Goal: Use online tool/utility: Use online tool/utility

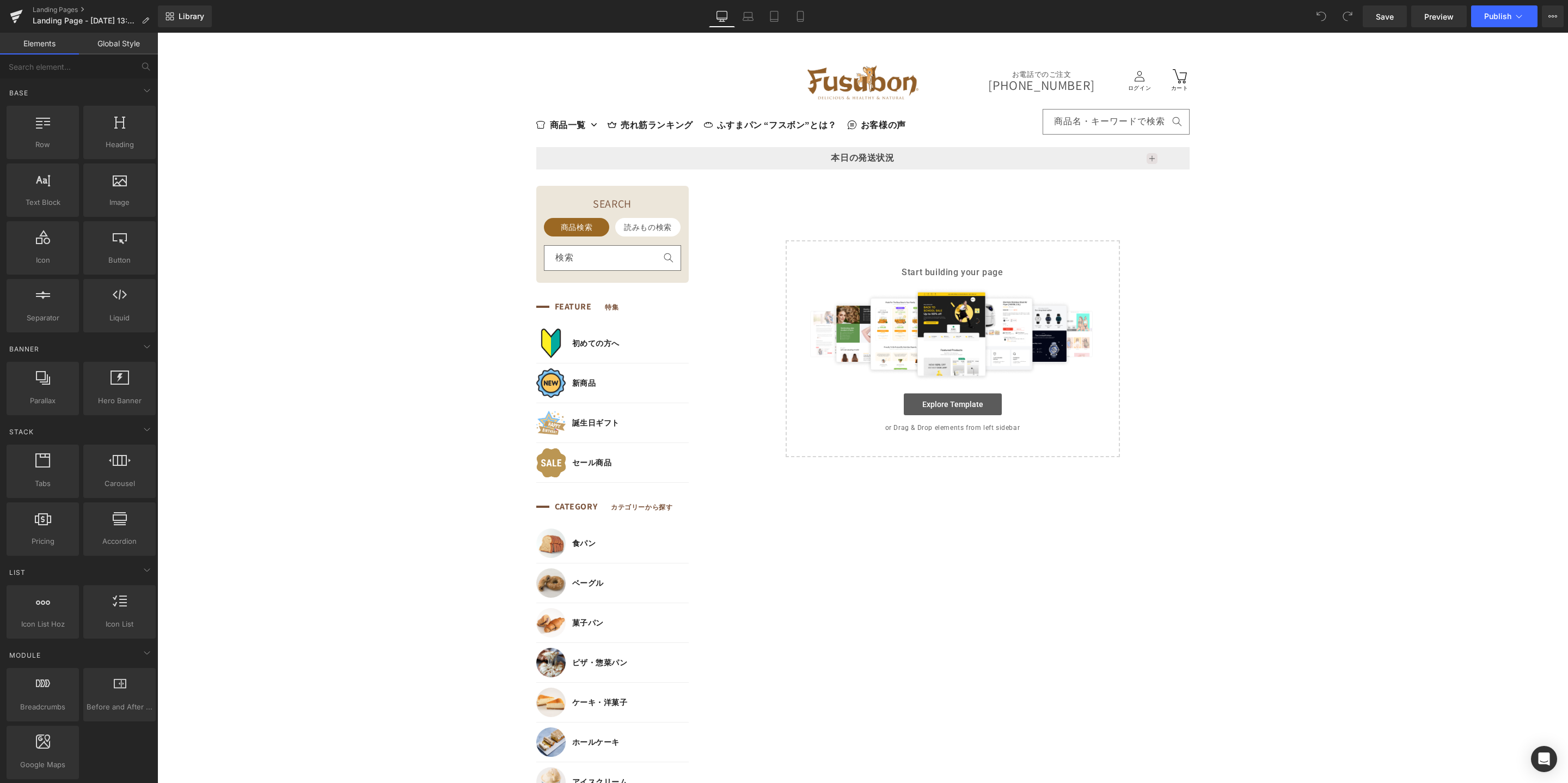
click at [962, 407] on link "Explore Template" at bounding box center [952, 404] width 98 height 22
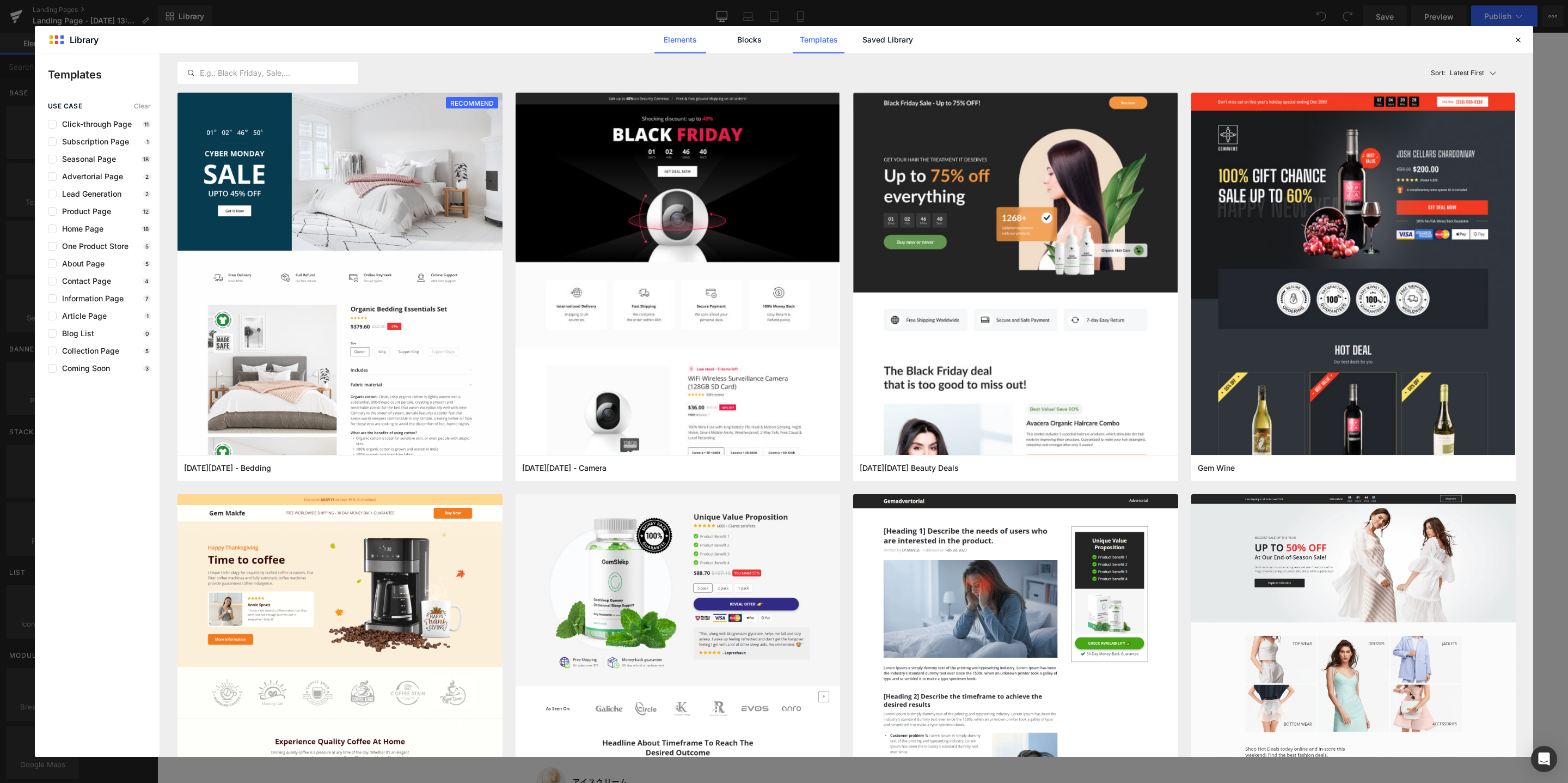
click at [680, 42] on link "Elements" at bounding box center [680, 40] width 51 height 28
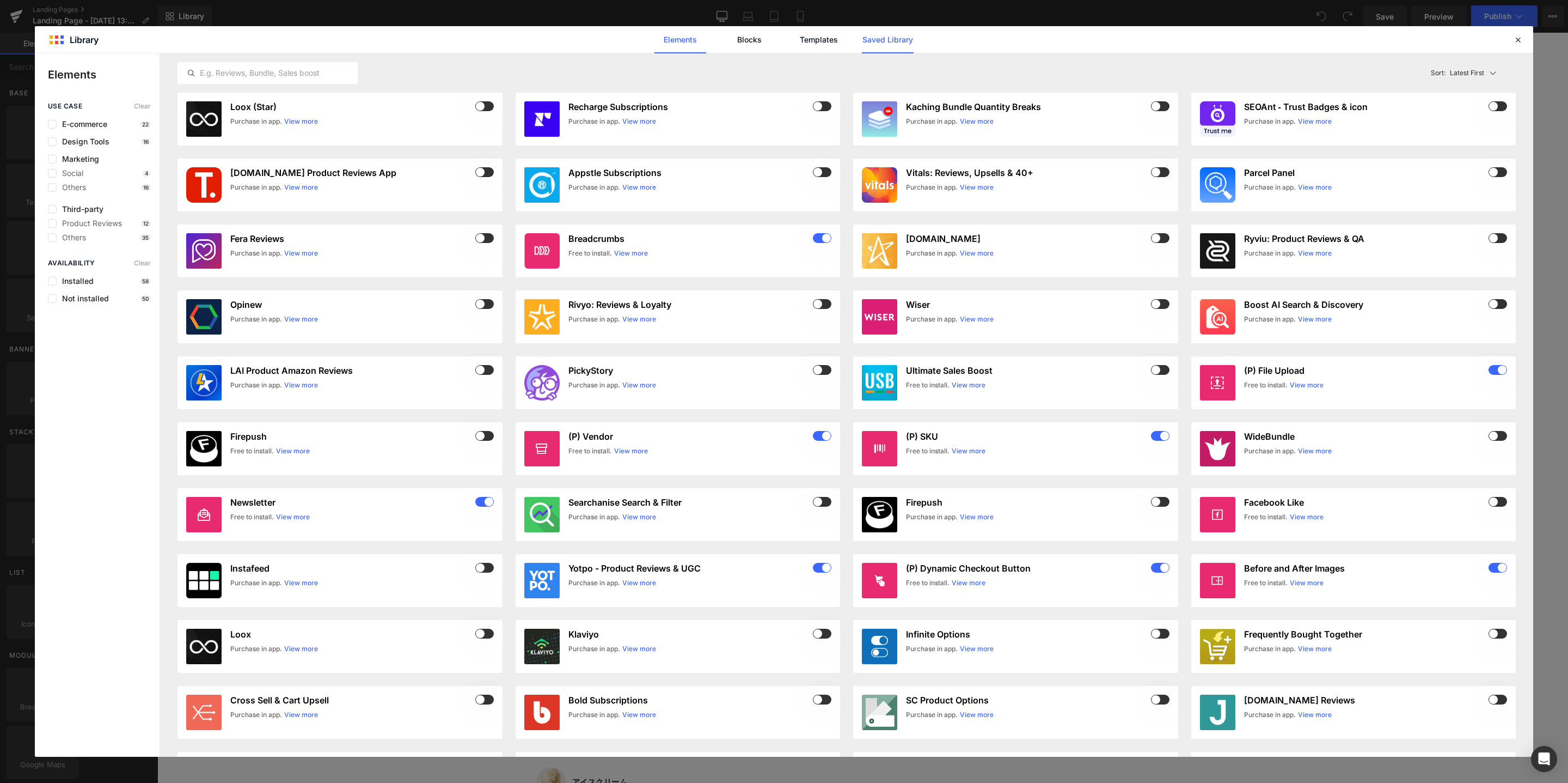
click at [898, 42] on link "Saved Library" at bounding box center [887, 40] width 51 height 28
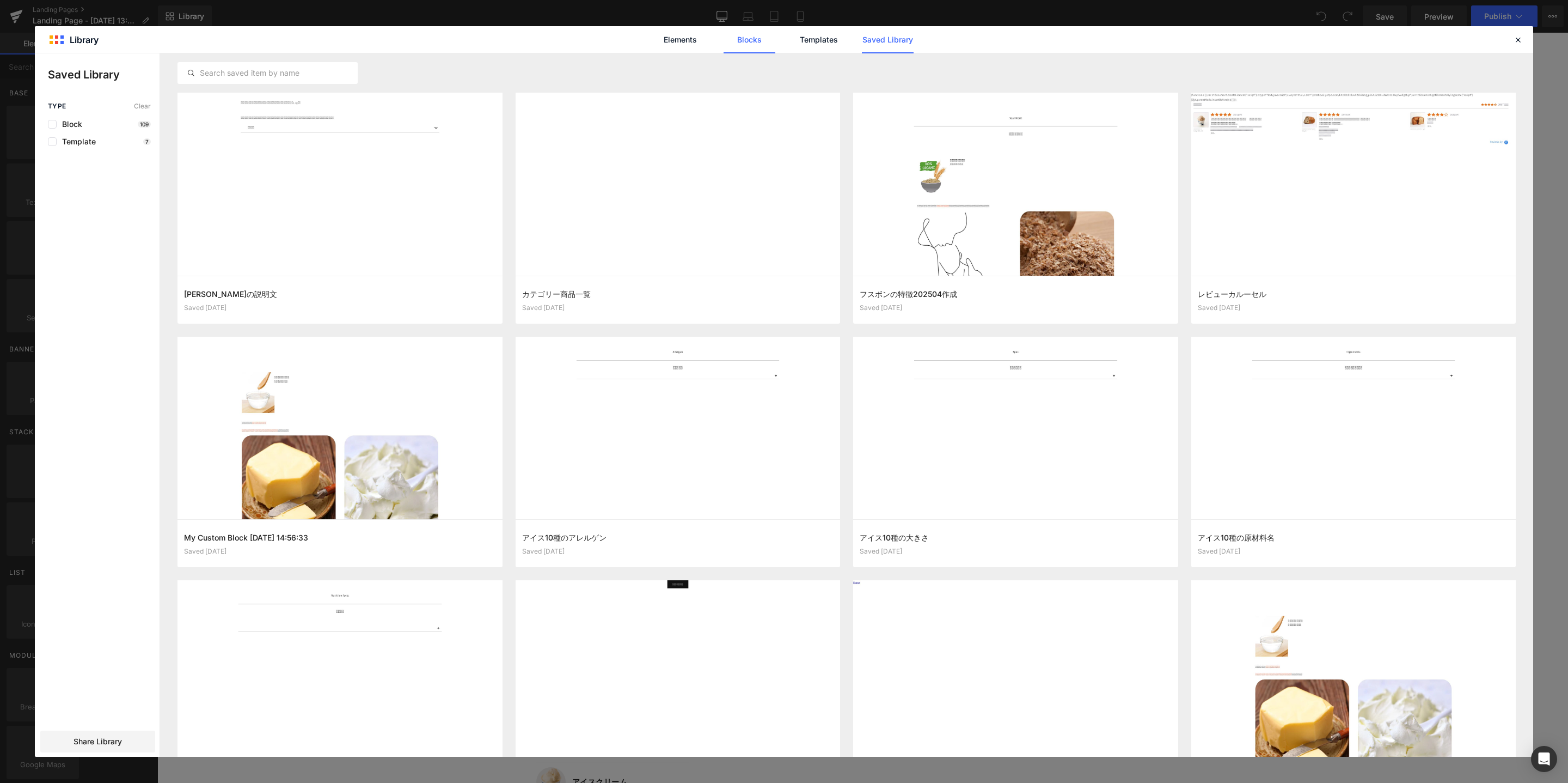
click at [746, 40] on link "Blocks" at bounding box center [749, 40] width 51 height 28
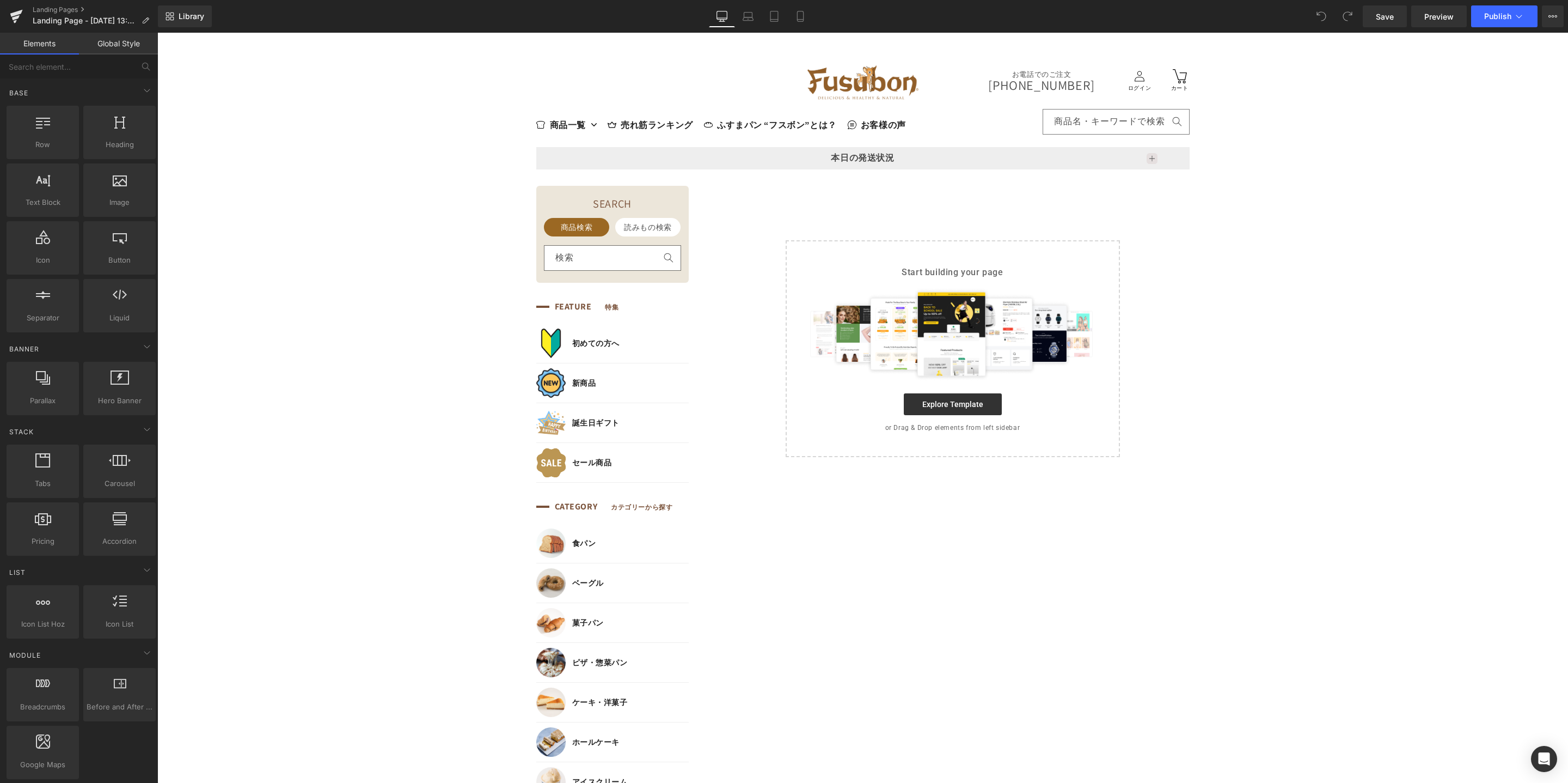
drag, startPoint x: 1720, startPoint y: 195, endPoint x: 1561, endPoint y: 187, distance: 159.2
drag, startPoint x: 273, startPoint y: 342, endPoint x: 887, endPoint y: 264, distance: 618.9
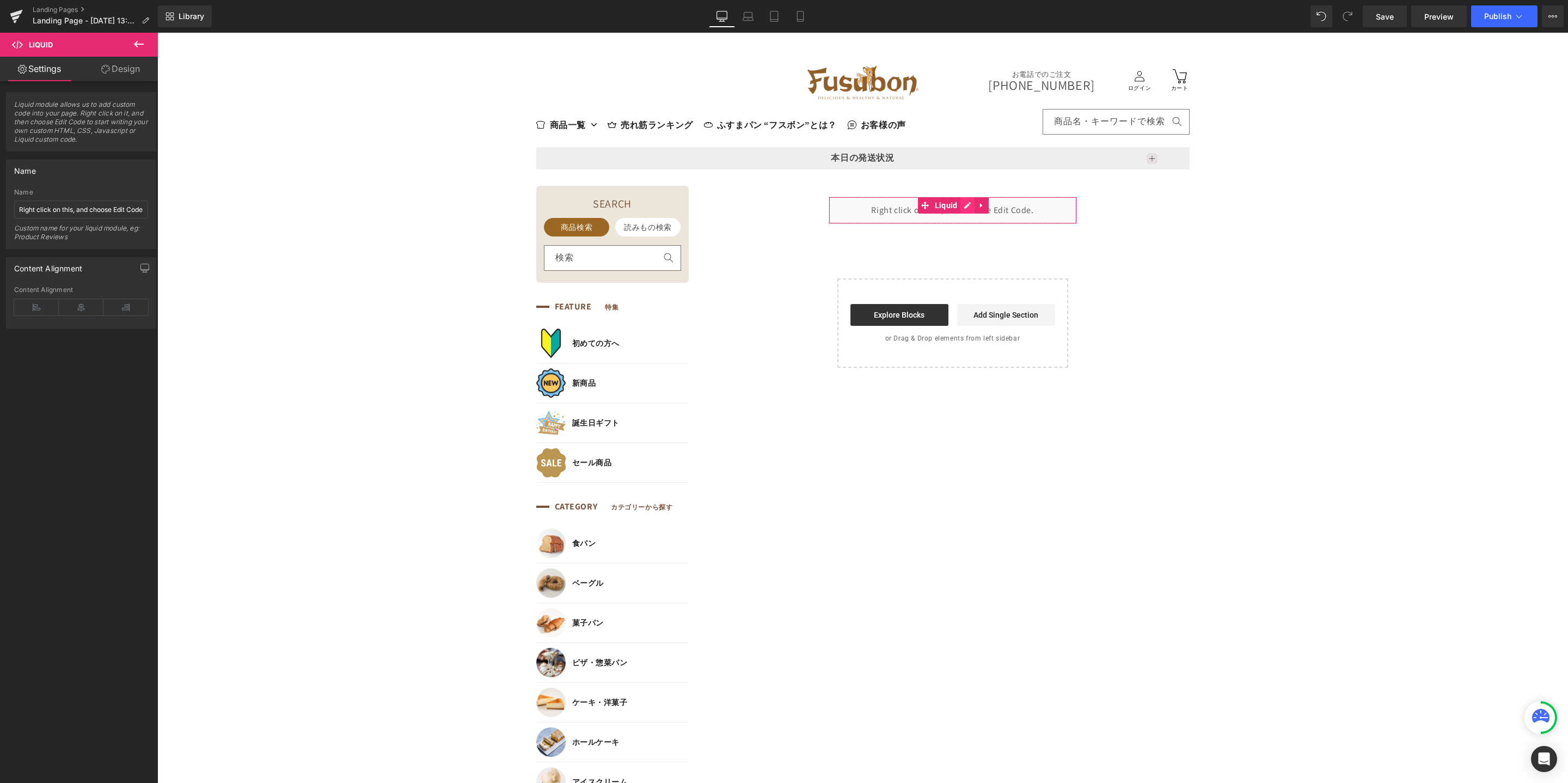
click at [965, 207] on ul "Liquid" at bounding box center [954, 205] width 71 height 17
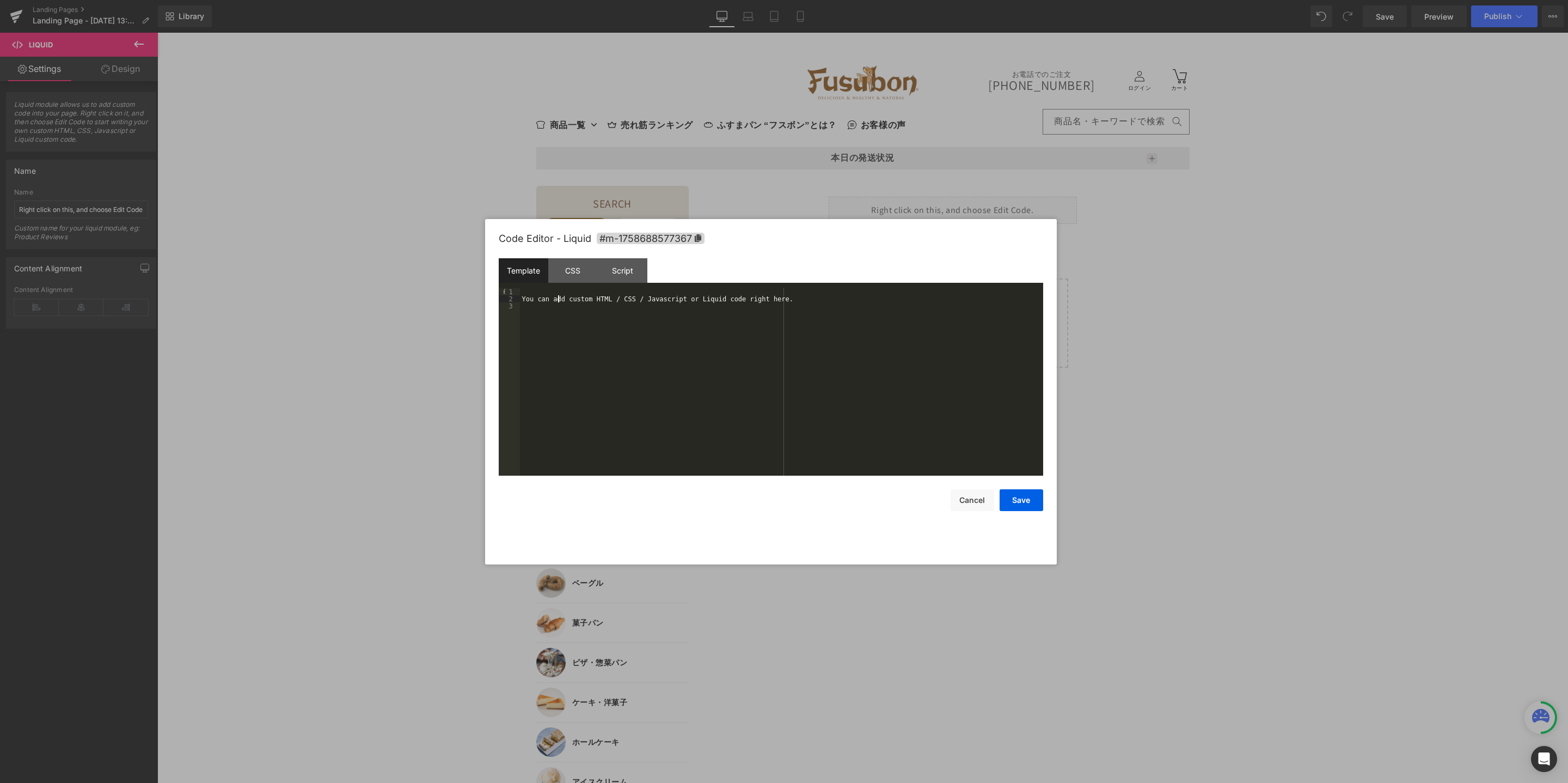
click at [558, 302] on div "You can add custom HTML / CSS / Javascript or Liquid code right here." at bounding box center [781, 389] width 523 height 202
drag, startPoint x: 762, startPoint y: 298, endPoint x: 461, endPoint y: 281, distance: 301.5
click at [461, 281] on body "Liquid You are previewing how the will restyle your page. You can not edit Elem…" at bounding box center [784, 391] width 1568 height 783
click at [512, 266] on div "Template" at bounding box center [524, 271] width 49 height 25
click at [590, 272] on div "CSS" at bounding box center [573, 271] width 49 height 25
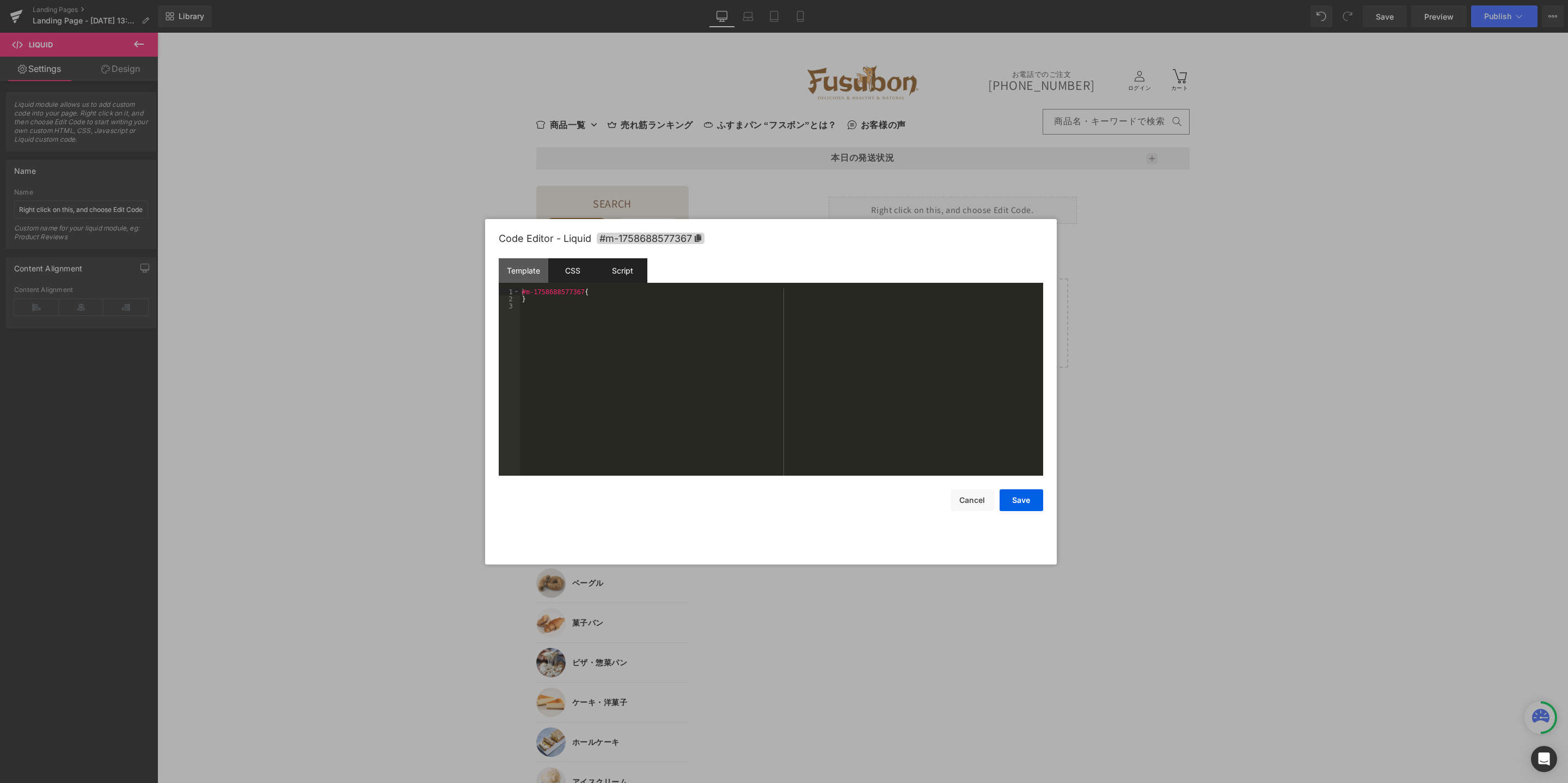
click at [619, 271] on div "Script" at bounding box center [622, 271] width 49 height 25
click at [506, 276] on div "Template" at bounding box center [524, 271] width 49 height 25
drag, startPoint x: 783, startPoint y: 293, endPoint x: 514, endPoint y: 287, distance: 269.1
click at [514, 287] on div "Template CSS Script Data 1 2 あ り が と う ご ざ い ま す 。 次 の 小 見 出 し 2 つ に つ い て の コ …" at bounding box center [771, 367] width 545 height 218
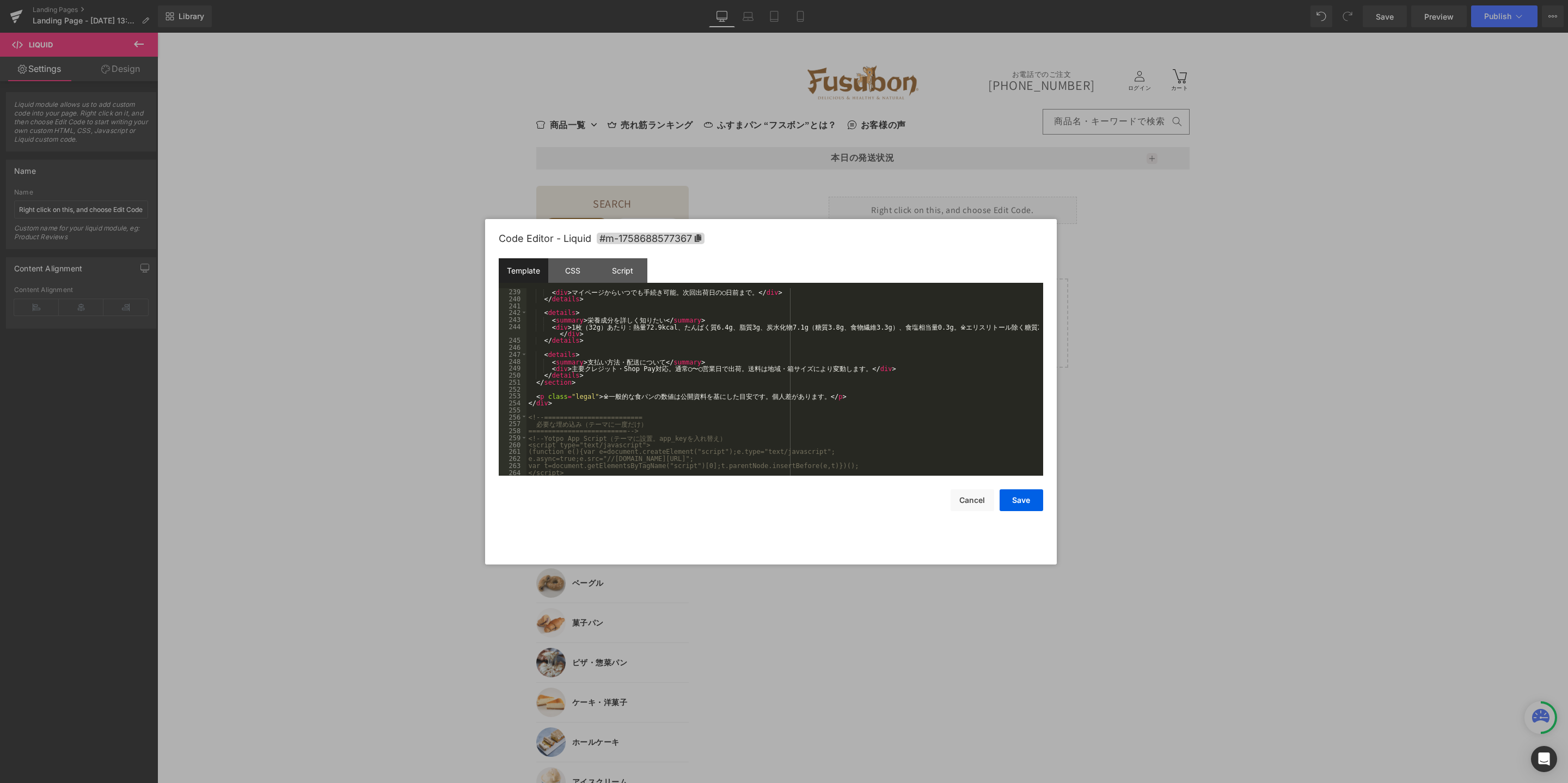
scroll to position [1667, 0]
click at [1021, 504] on button "Save" at bounding box center [1021, 500] width 44 height 22
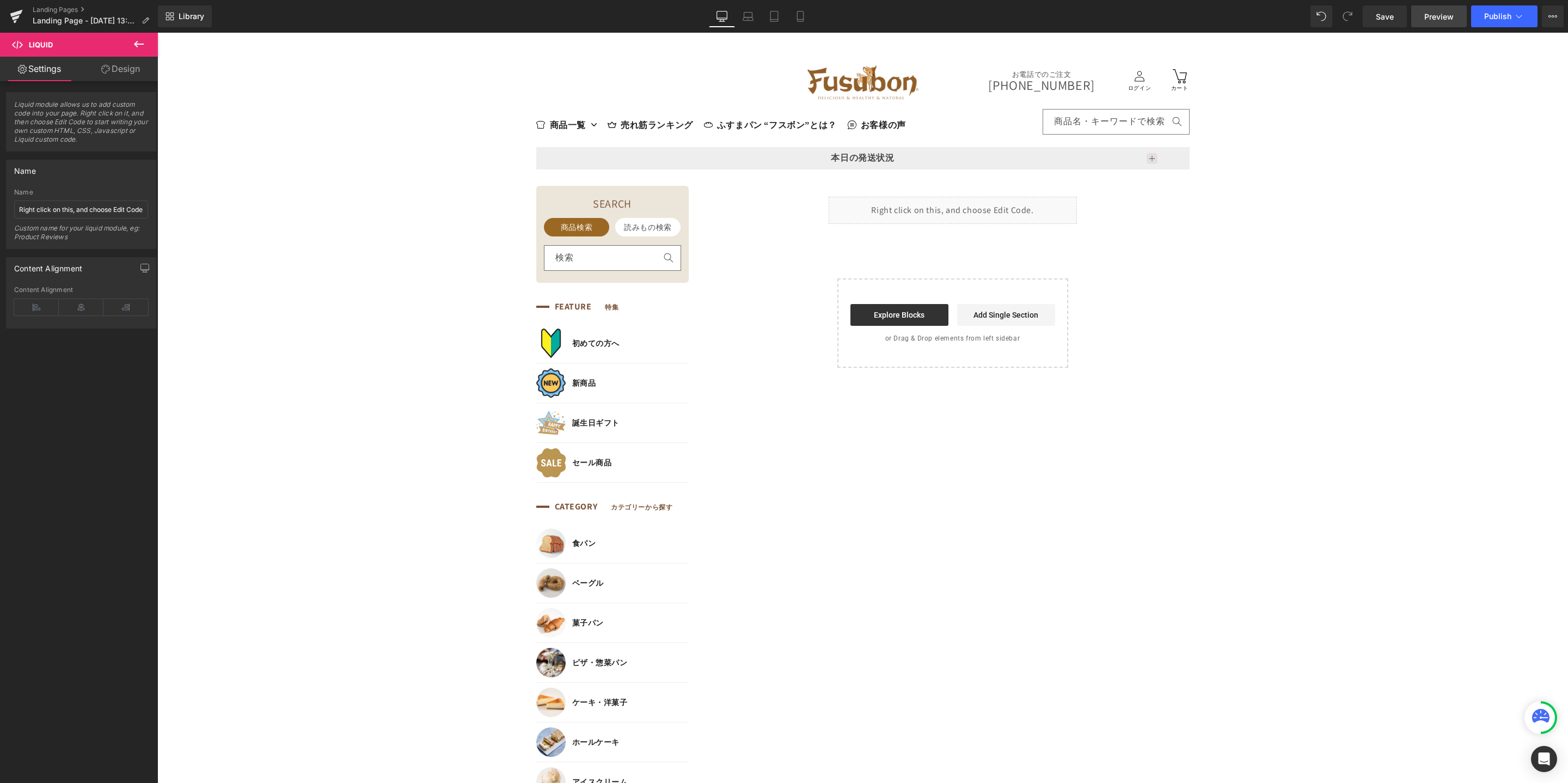
click at [1434, 20] on span "Preview" at bounding box center [1439, 17] width 30 height 12
click at [962, 202] on icon at bounding box center [965, 205] width 6 height 7
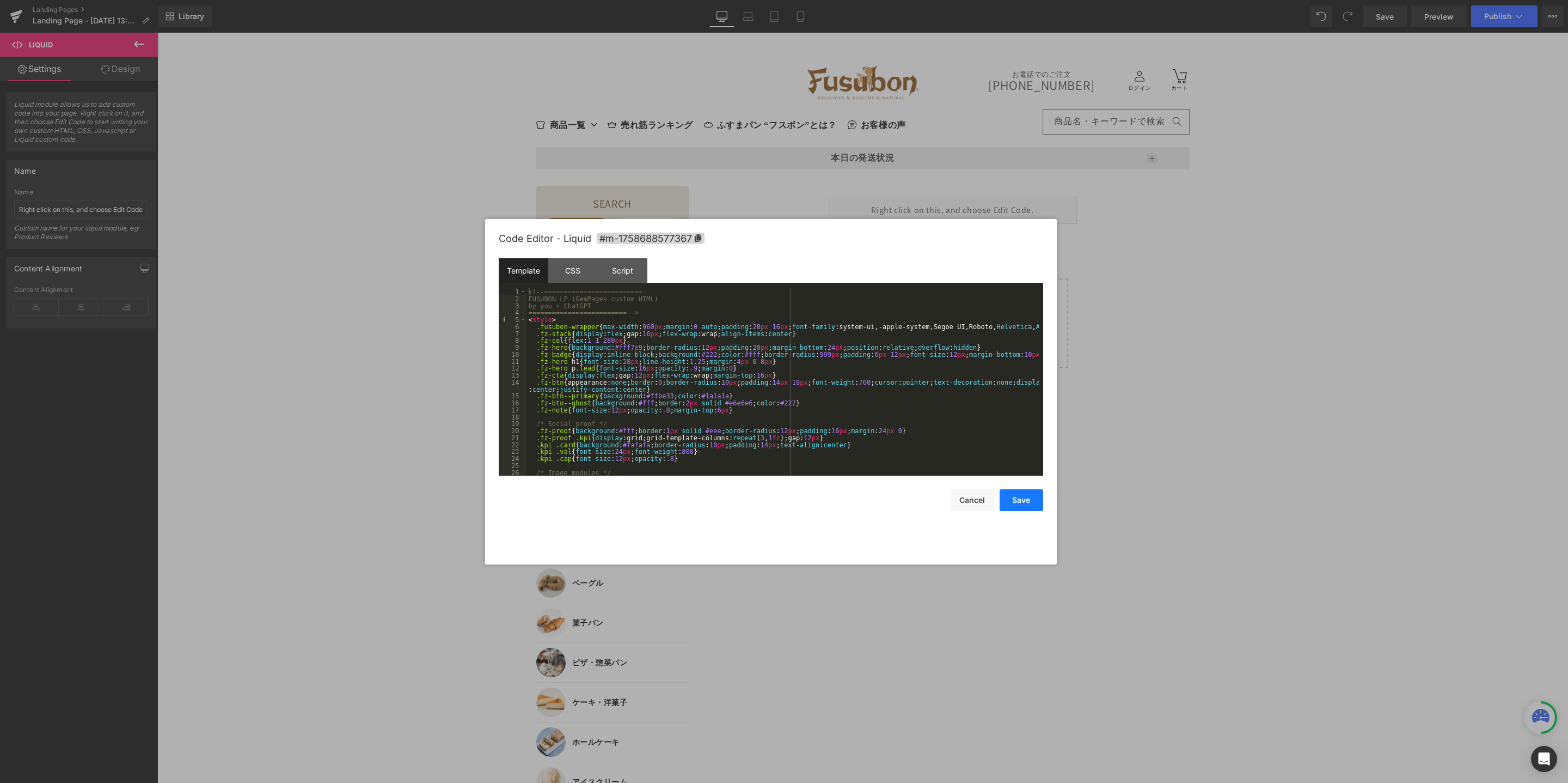
click at [1021, 504] on button "Save" at bounding box center [1021, 500] width 44 height 22
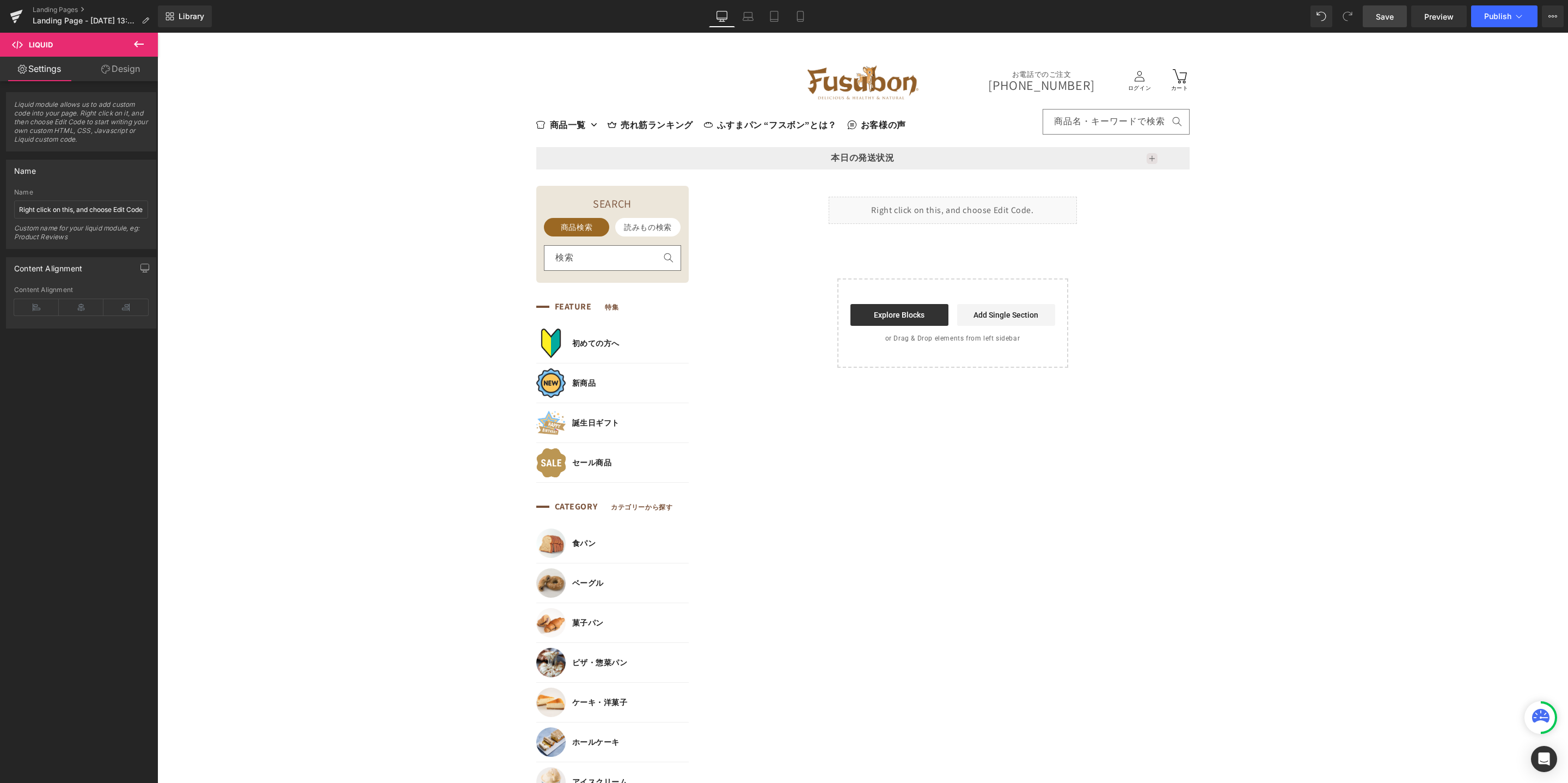
click at [1383, 19] on span "Save" at bounding box center [1385, 17] width 18 height 12
click at [1431, 22] on link "Preview" at bounding box center [1439, 17] width 56 height 22
click at [962, 202] on icon at bounding box center [965, 205] width 6 height 7
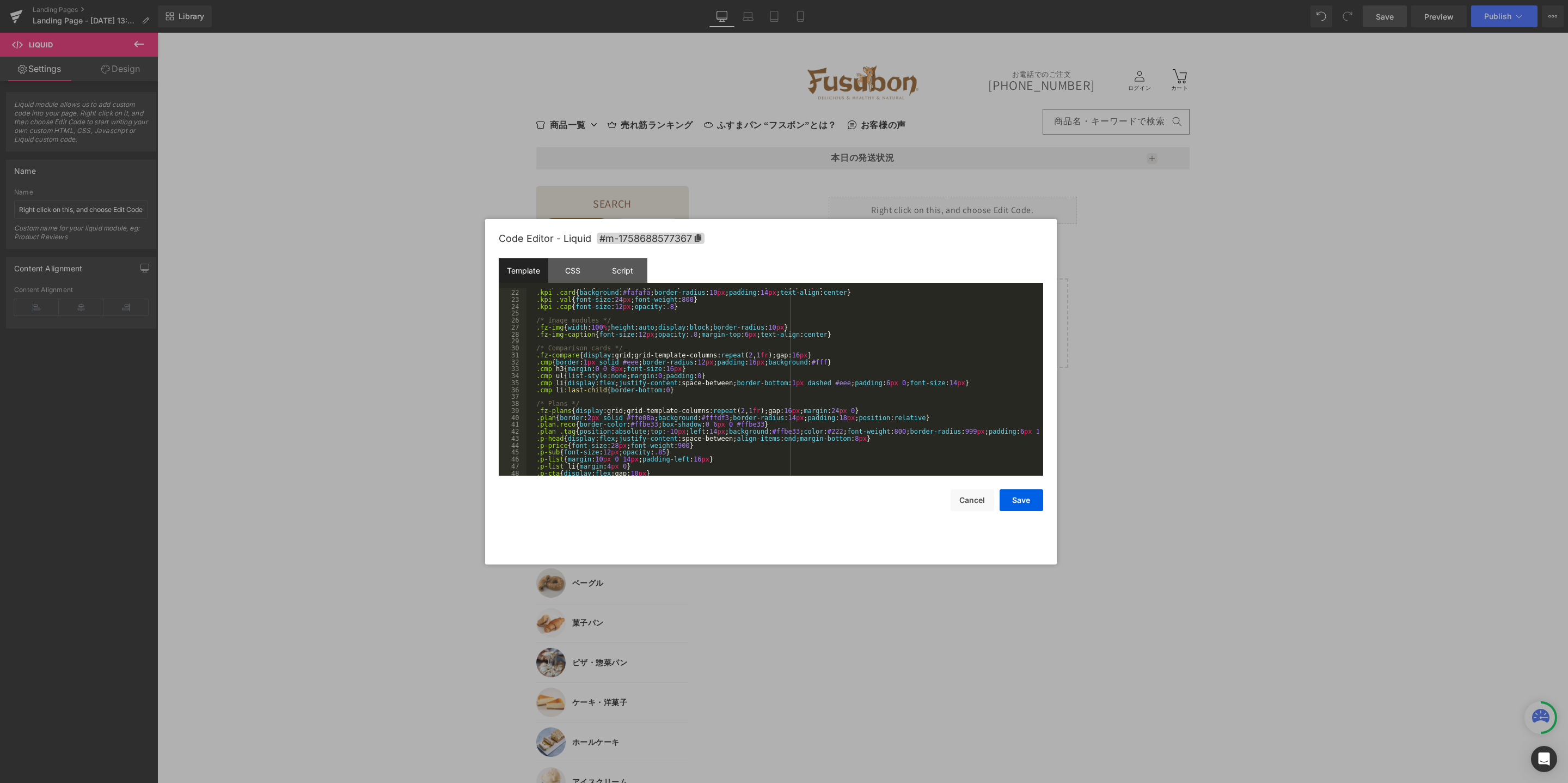
scroll to position [418, 0]
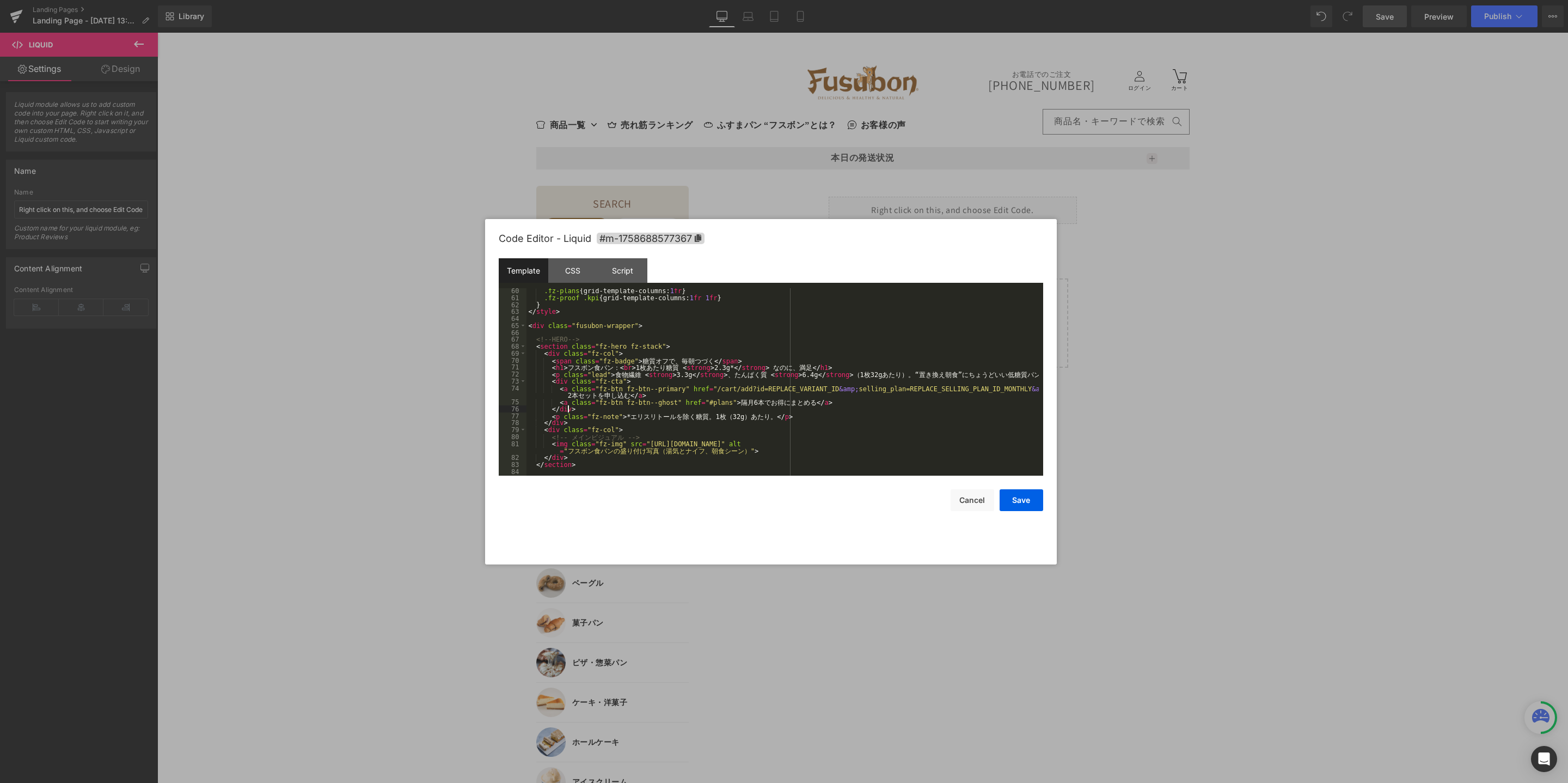
click at [835, 407] on div ".fz-plans { grid-template-columns: 1 fr } .fz-proof .kpi { grid-template-column…" at bounding box center [783, 388] width 512 height 202
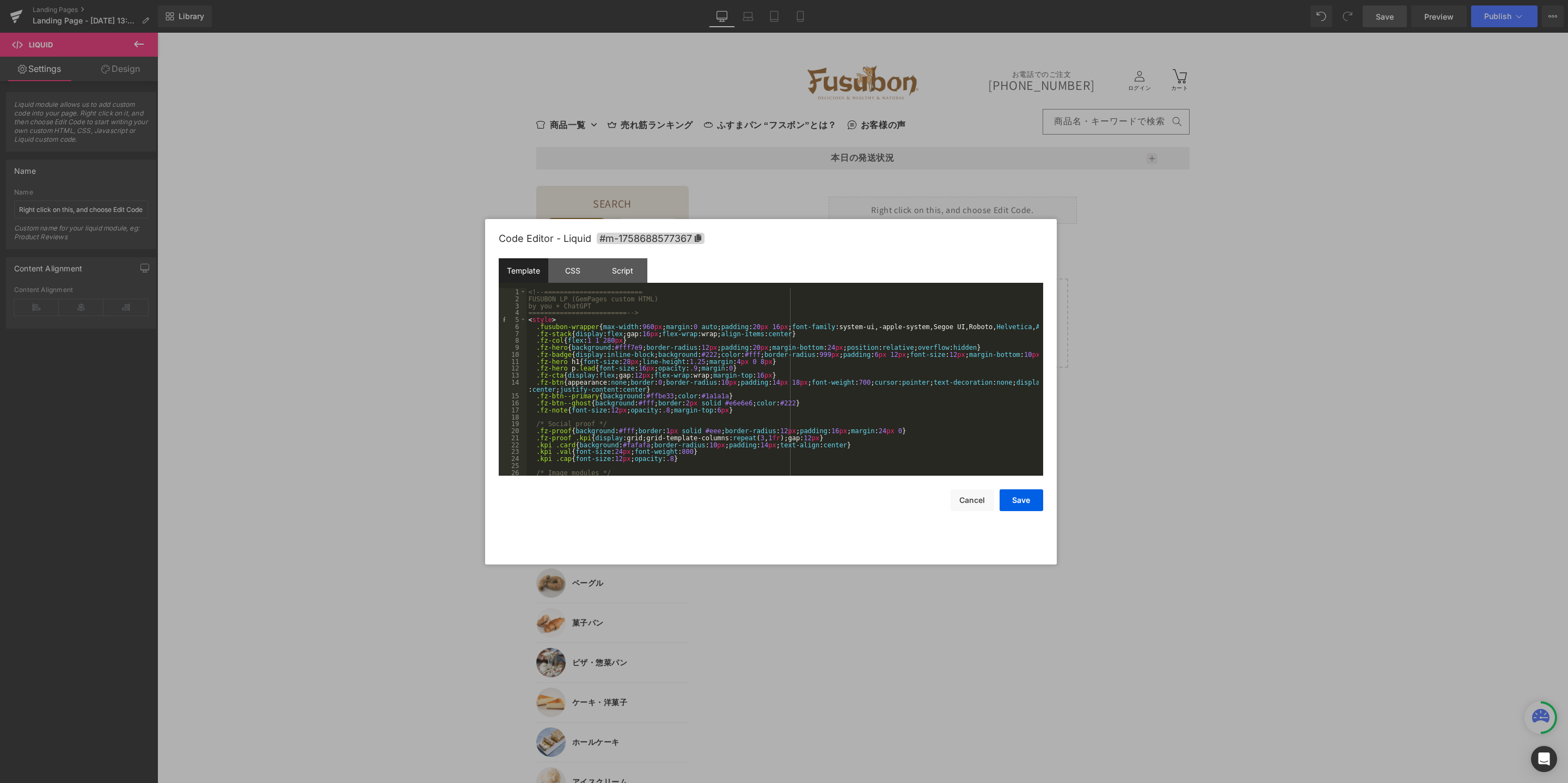
scroll to position [422, 0]
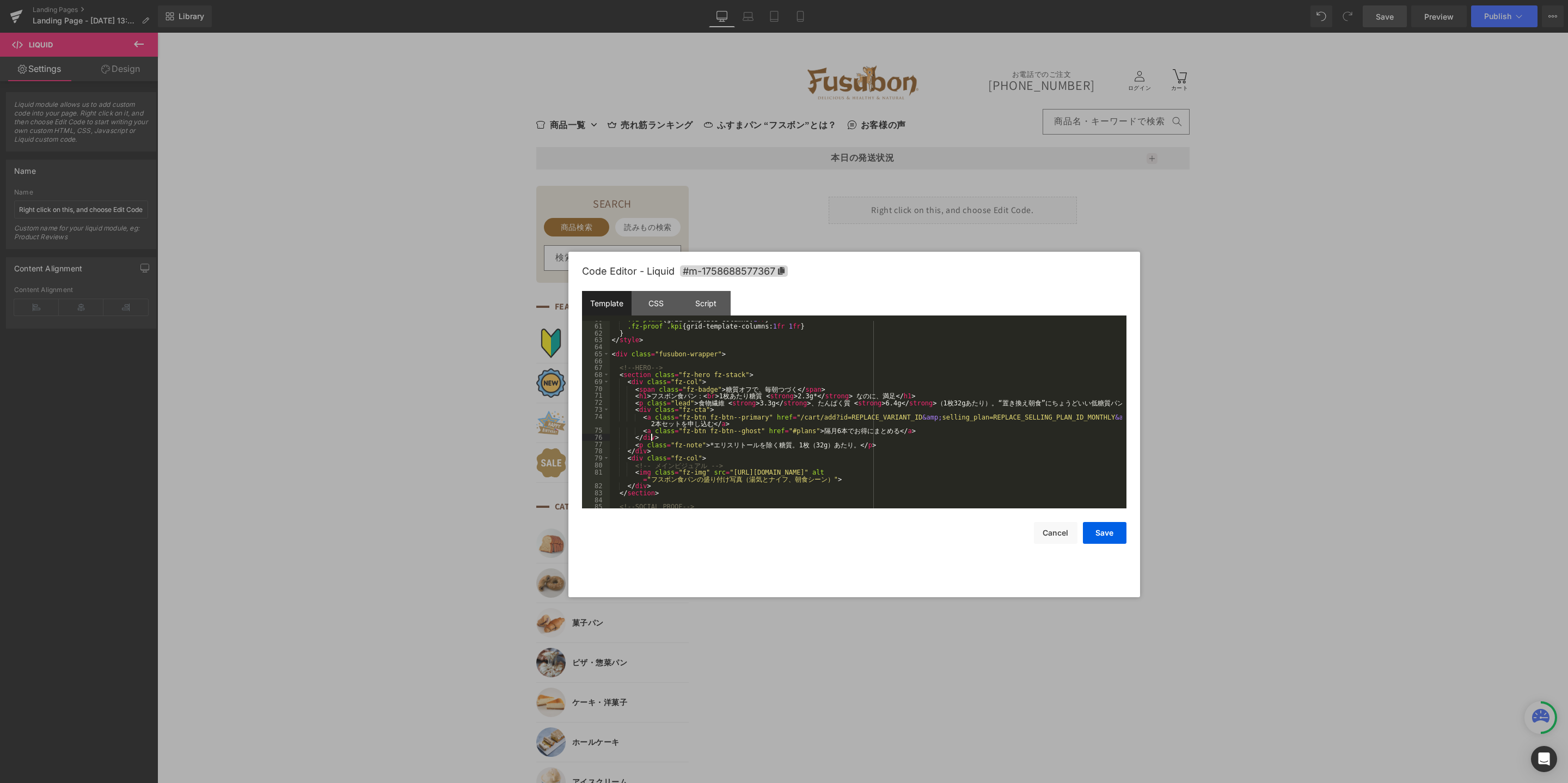
drag, startPoint x: 851, startPoint y: 237, endPoint x: 1086, endPoint y: 323, distance: 250.2
click at [938, 274] on div "Code Editor - Liquid #m-1758688577367" at bounding box center [854, 271] width 545 height 39
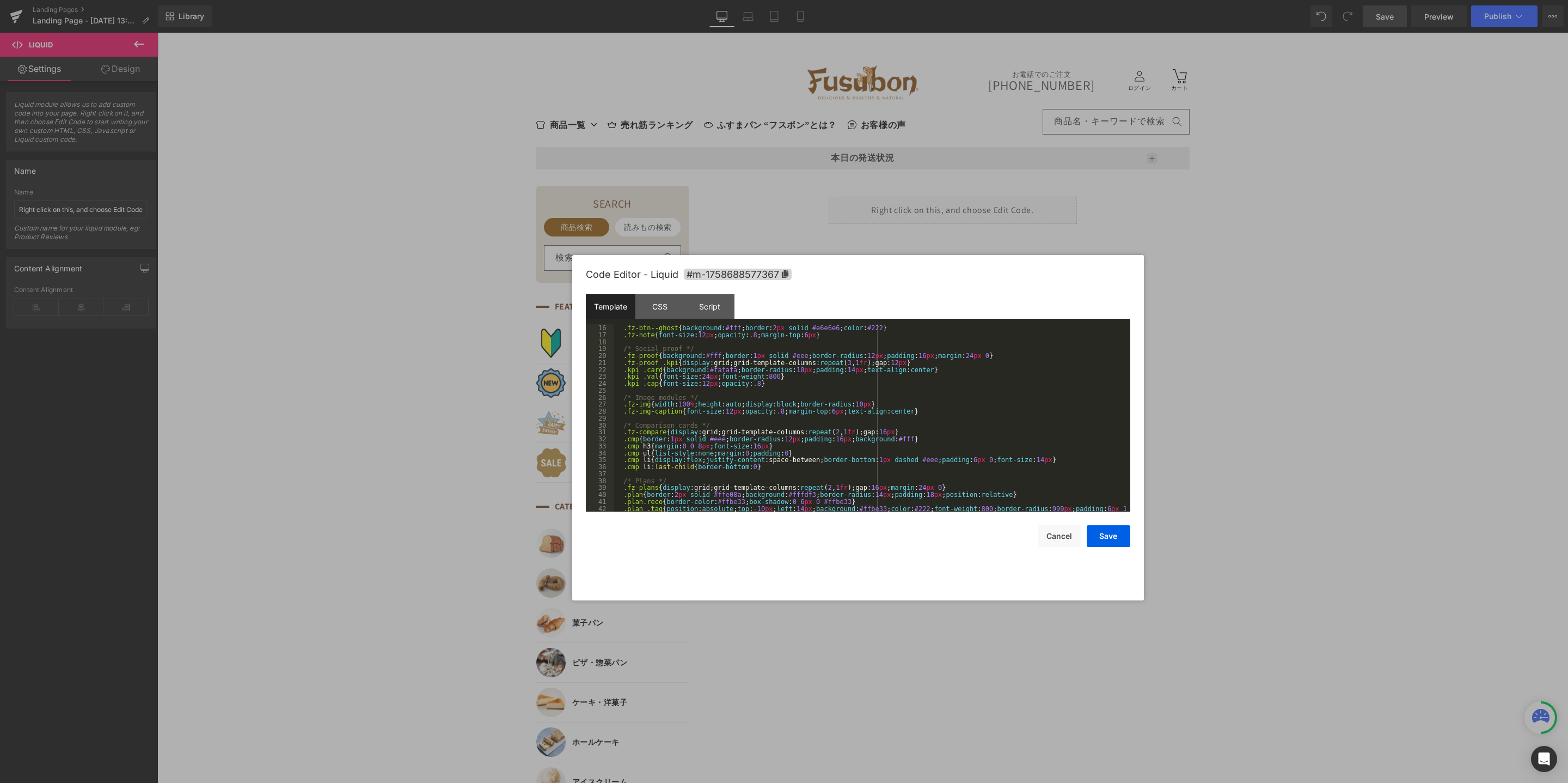
scroll to position [0, 0]
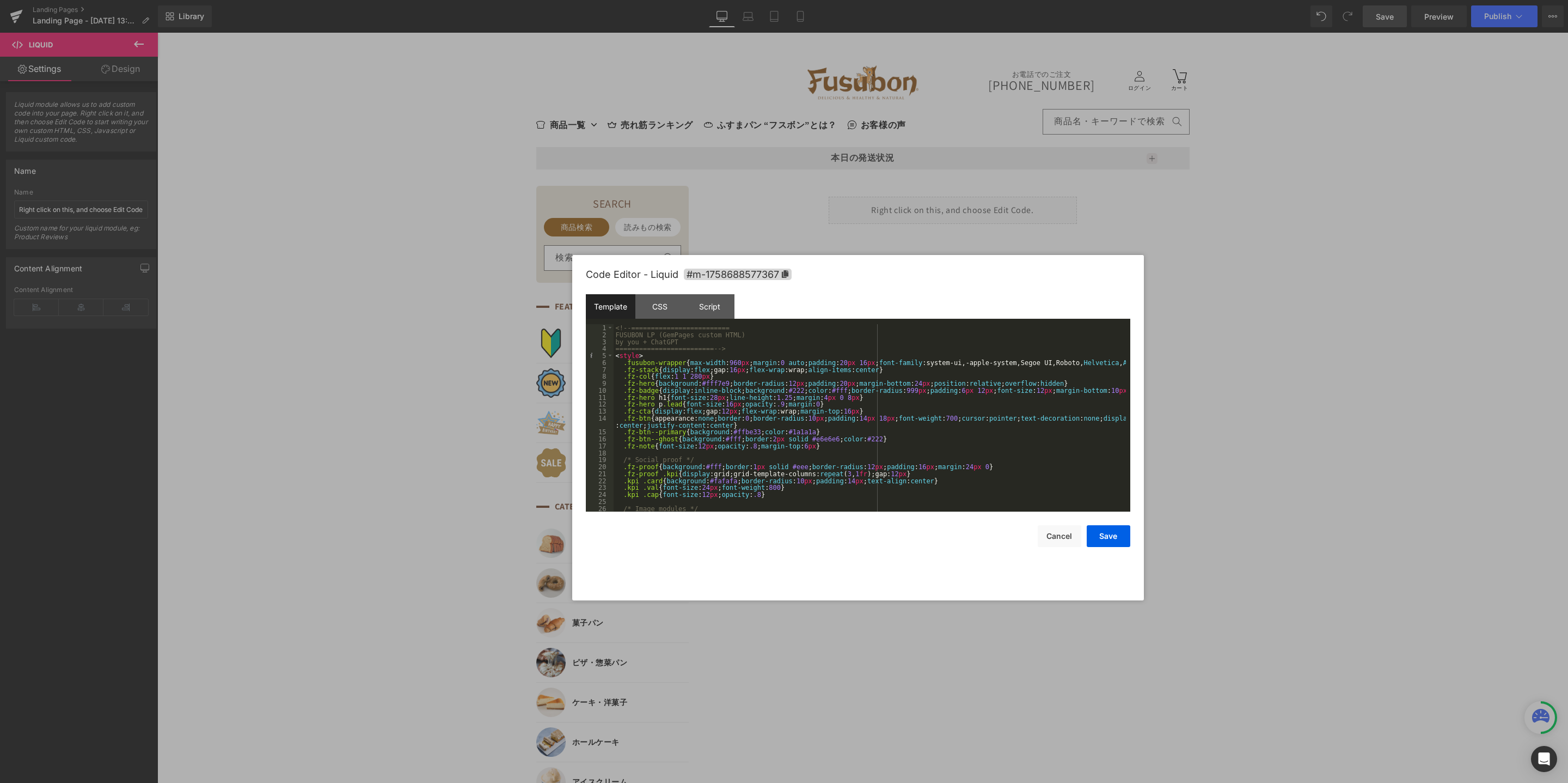
click at [1076, 301] on div "Template CSS Script Data" at bounding box center [858, 308] width 545 height 30
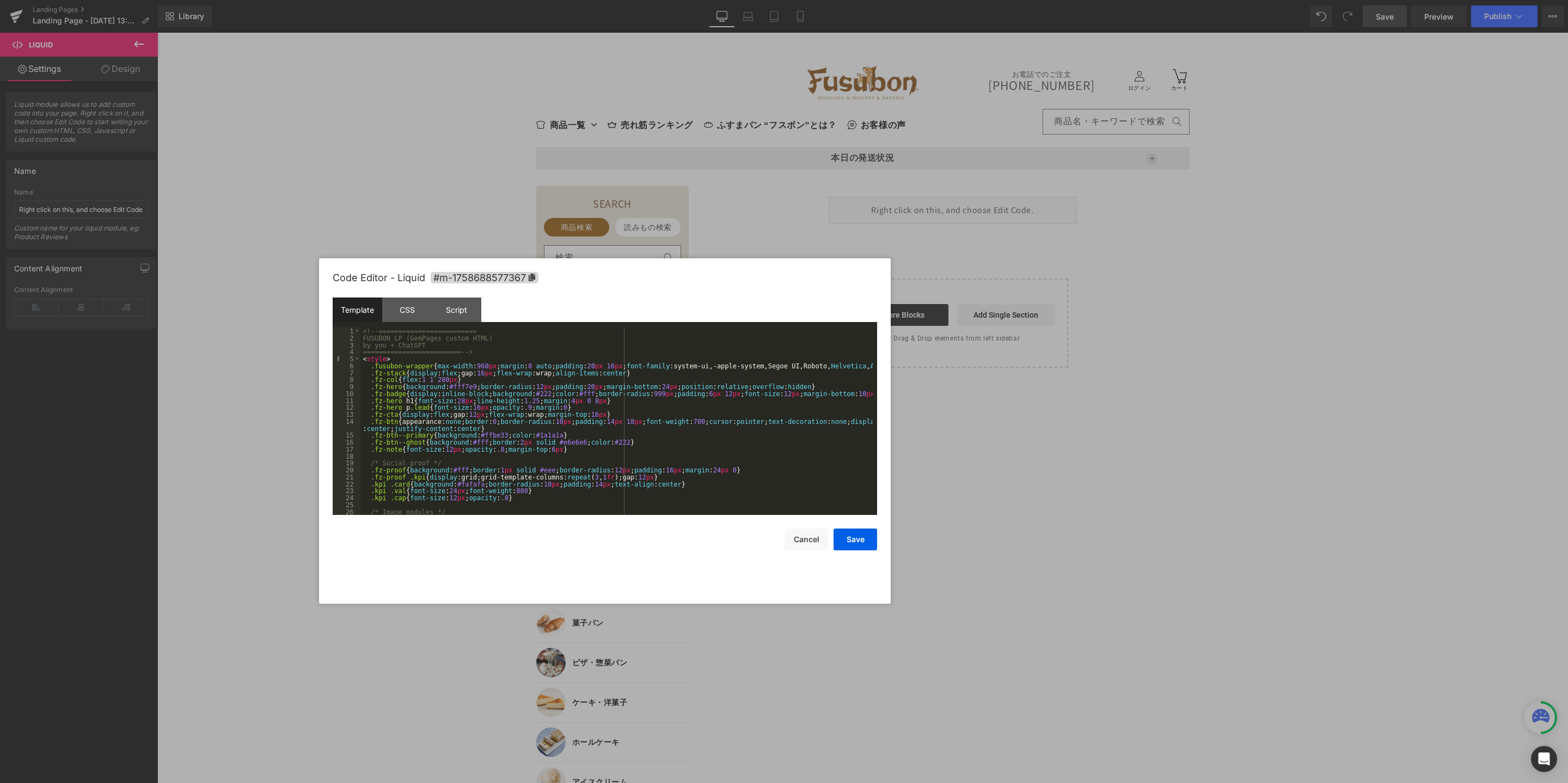
click at [784, 290] on div "Code Editor - Liquid #m-1758688577367" at bounding box center [605, 278] width 545 height 39
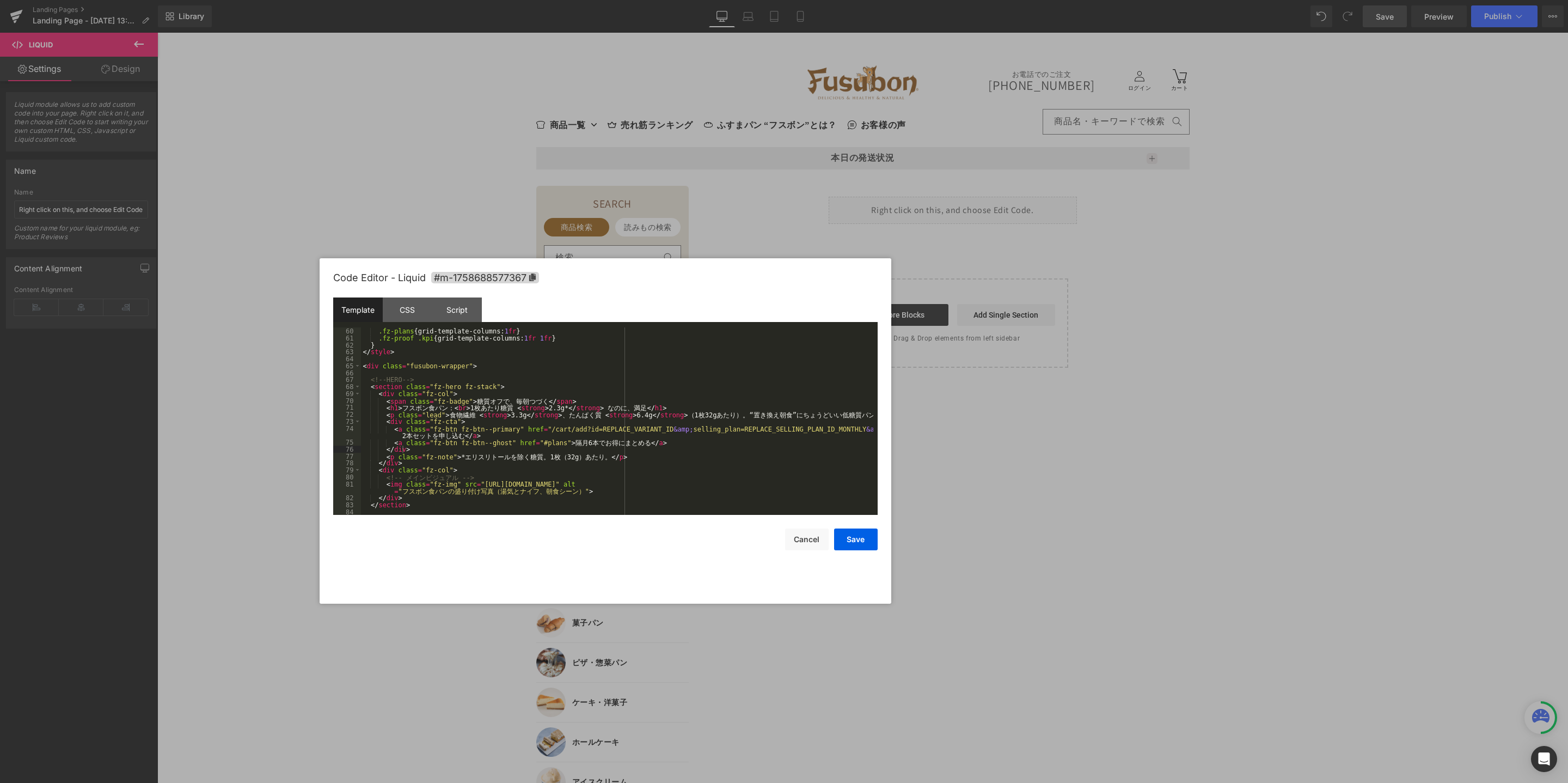
scroll to position [417, 0]
click at [631, 454] on div ".fz-plans { grid-template-columns: 1 fr } .fz-proof .kpi { grid-template-column…" at bounding box center [617, 428] width 512 height 202
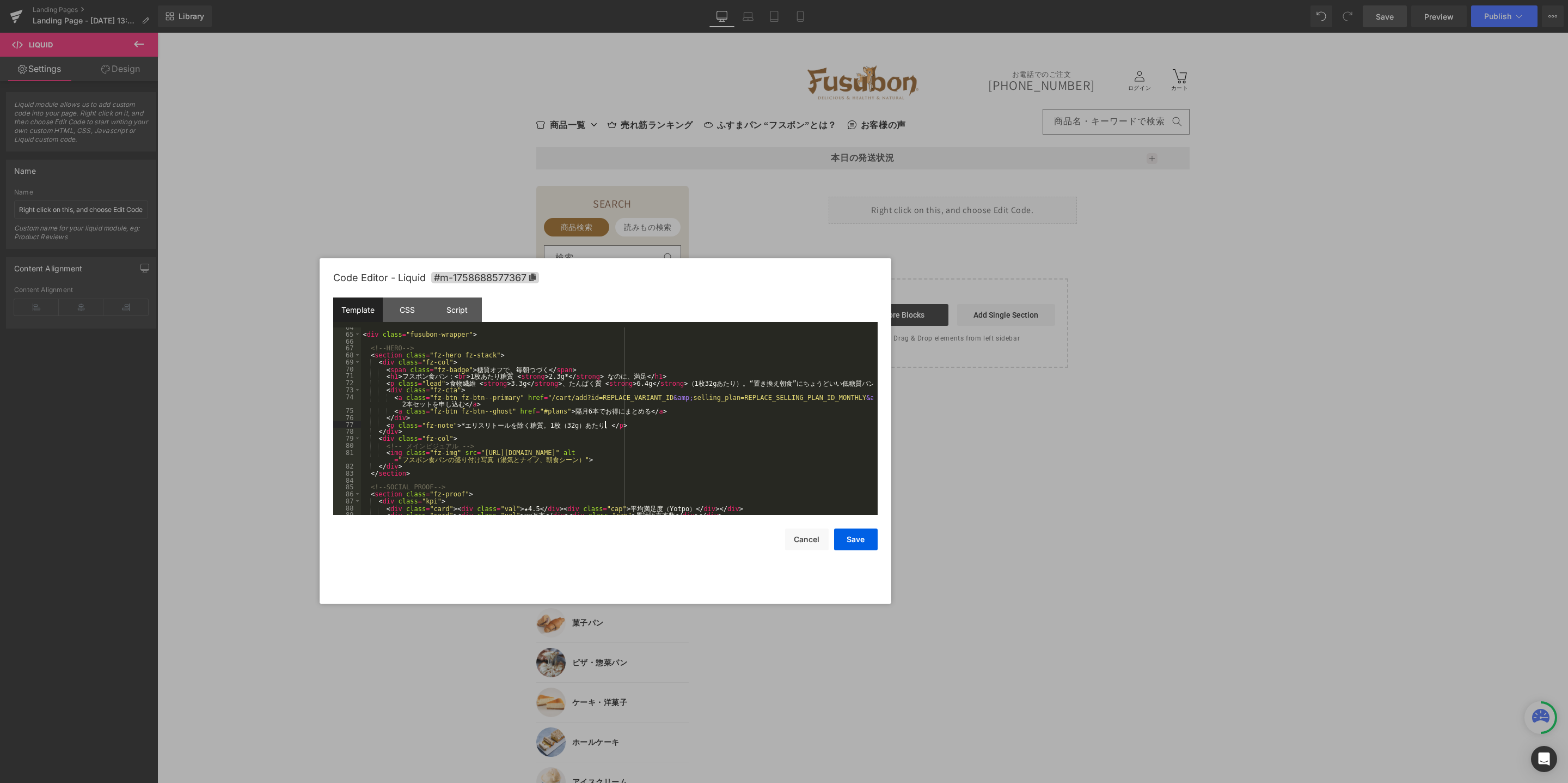
scroll to position [448, 0]
click at [498, 467] on div "< div class = "fusubon-wrapper" > <!-- HERO --> < section class = "fz-hero fz-s…" at bounding box center [617, 425] width 512 height 202
drag, startPoint x: 676, startPoint y: 453, endPoint x: 462, endPoint y: 452, distance: 214.0
click at [462, 452] on div "< div class = "fusubon-wrapper" > <!-- HERO --> < section class = "fz-hero fz-s…" at bounding box center [617, 425] width 512 height 202
click at [488, 455] on div "< div class = "fusubon-wrapper" > <!-- HERO --> < section class = "fz-hero fz-s…" at bounding box center [617, 425] width 512 height 202
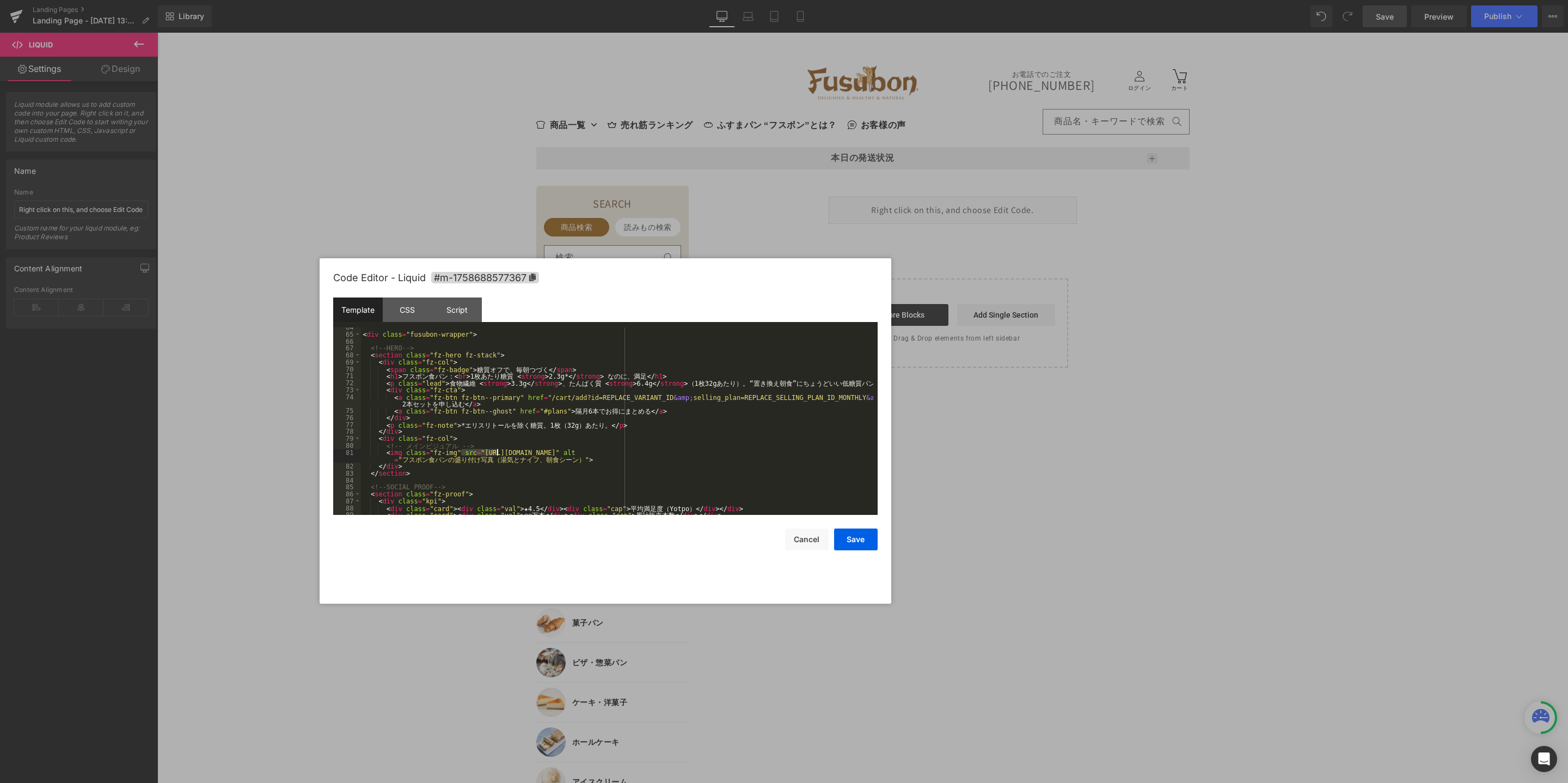
drag, startPoint x: 462, startPoint y: 451, endPoint x: 495, endPoint y: 451, distance: 33.0
click at [495, 451] on div "< div class = "fusubon-wrapper" > <!-- HERO --> < section class = "fz-hero fz-s…" at bounding box center [617, 425] width 512 height 202
click at [498, 451] on div "< div class = "fusubon-wrapper" > <!-- HERO --> < section class = "fz-hero fz-s…" at bounding box center [617, 425] width 512 height 202
drag, startPoint x: 466, startPoint y: 453, endPoint x: 676, endPoint y: 449, distance: 210.0
click at [676, 449] on div "< div class = "fusubon-wrapper" > <!-- HERO --> < section class = "fz-hero fz-s…" at bounding box center [617, 425] width 512 height 202
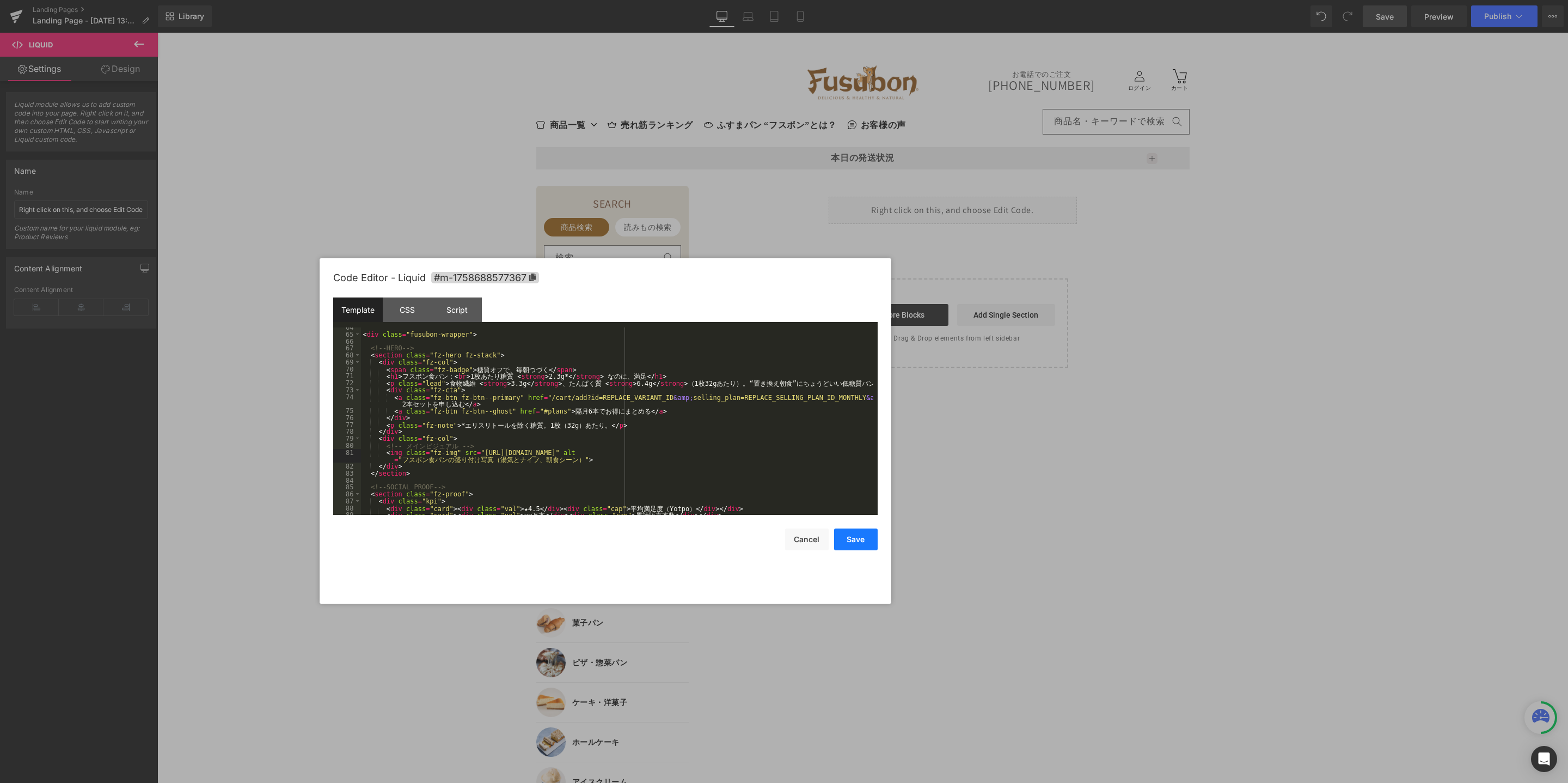
click at [857, 541] on button "Save" at bounding box center [856, 539] width 44 height 22
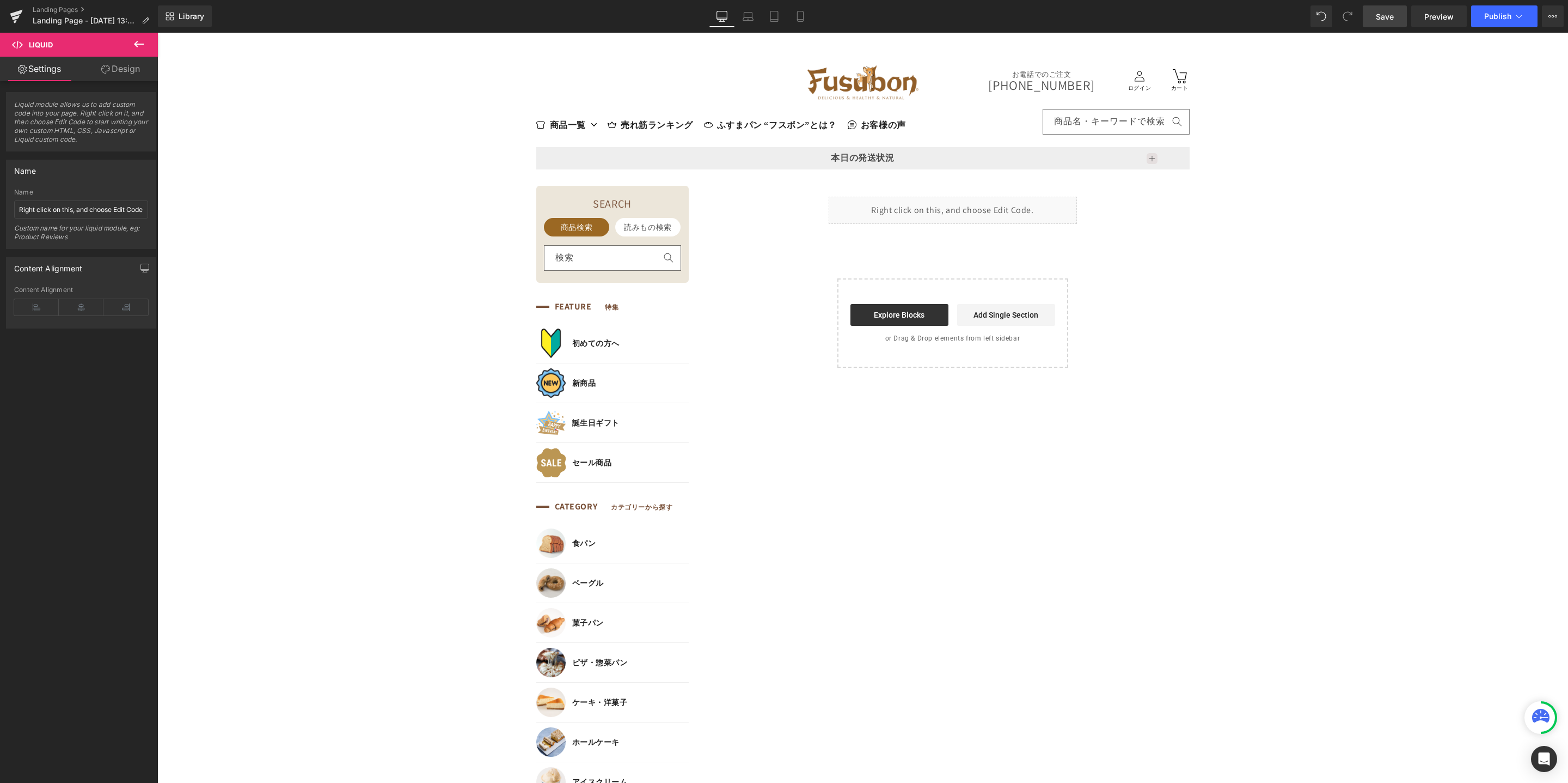
click at [1386, 22] on link "Save" at bounding box center [1385, 17] width 44 height 22
click at [1450, 20] on span "Preview" at bounding box center [1439, 17] width 30 height 12
